Goal: Answer question/provide support

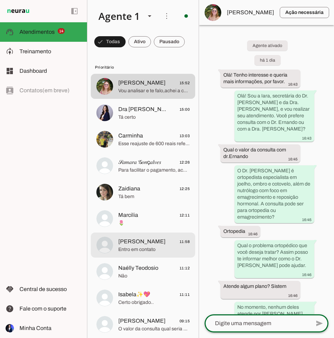
scroll to position [174, 0]
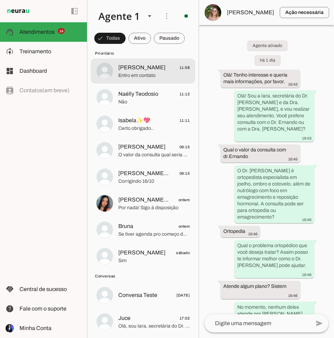
click at [144, 77] on span "Entro em contato" at bounding box center [153, 75] width 71 height 7
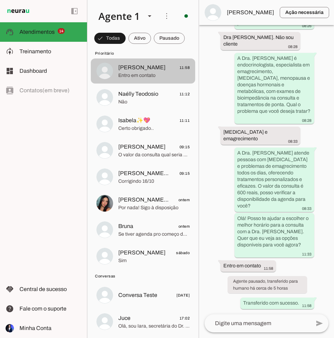
scroll to position [112, 0]
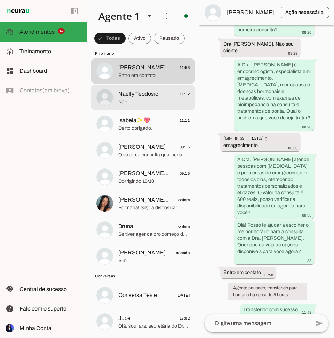
click at [140, 94] on span "Naélly Teodosio" at bounding box center [138, 94] width 40 height 8
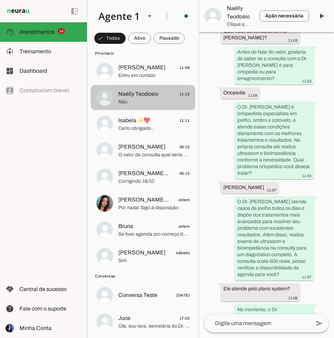
scroll to position [224, 0]
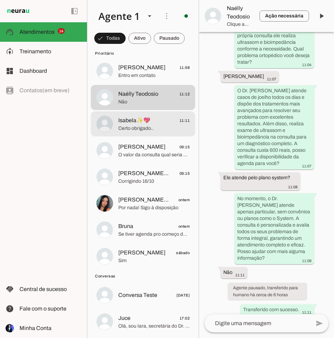
click at [130, 115] on md-item "Isabela✨💖 11:11 Certo obrigado.." at bounding box center [143, 123] width 104 height 25
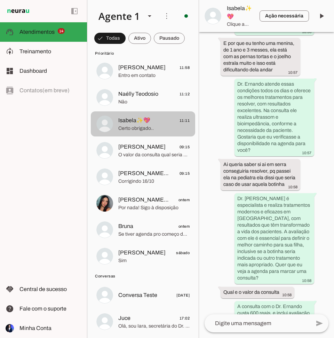
scroll to position [487, 0]
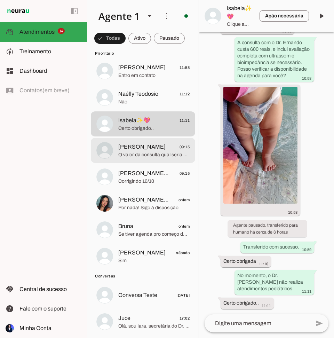
click at [126, 149] on span "[PERSON_NAME]" at bounding box center [141, 147] width 47 height 8
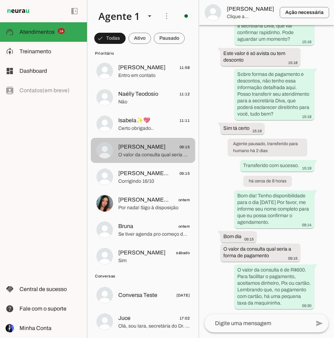
scroll to position [394, 0]
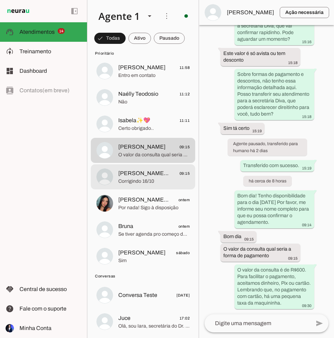
click at [123, 171] on span "[PERSON_NAME]🌹🦅" at bounding box center [144, 173] width 52 height 8
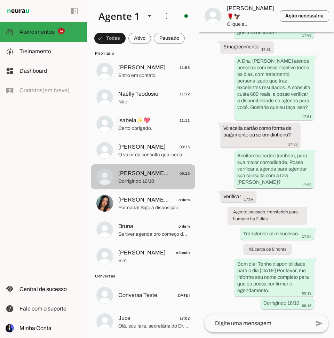
scroll to position [218, 0]
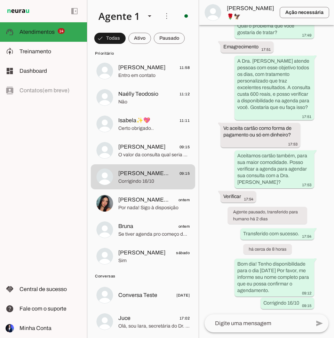
click at [223, 324] on textarea at bounding box center [258, 323] width 106 height 8
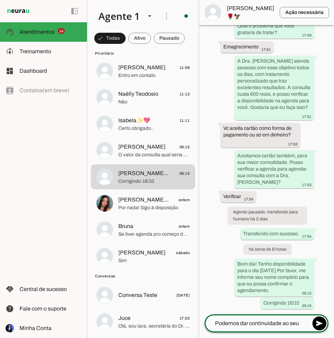
scroll to position [225, 0]
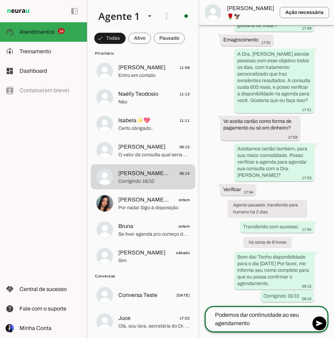
type textarea "Podemos dar continuidade ao seu agendamento?"
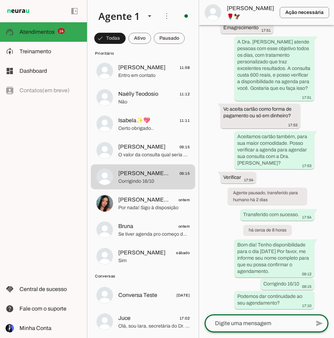
scroll to position [237, 0]
